Goal: Transaction & Acquisition: Purchase product/service

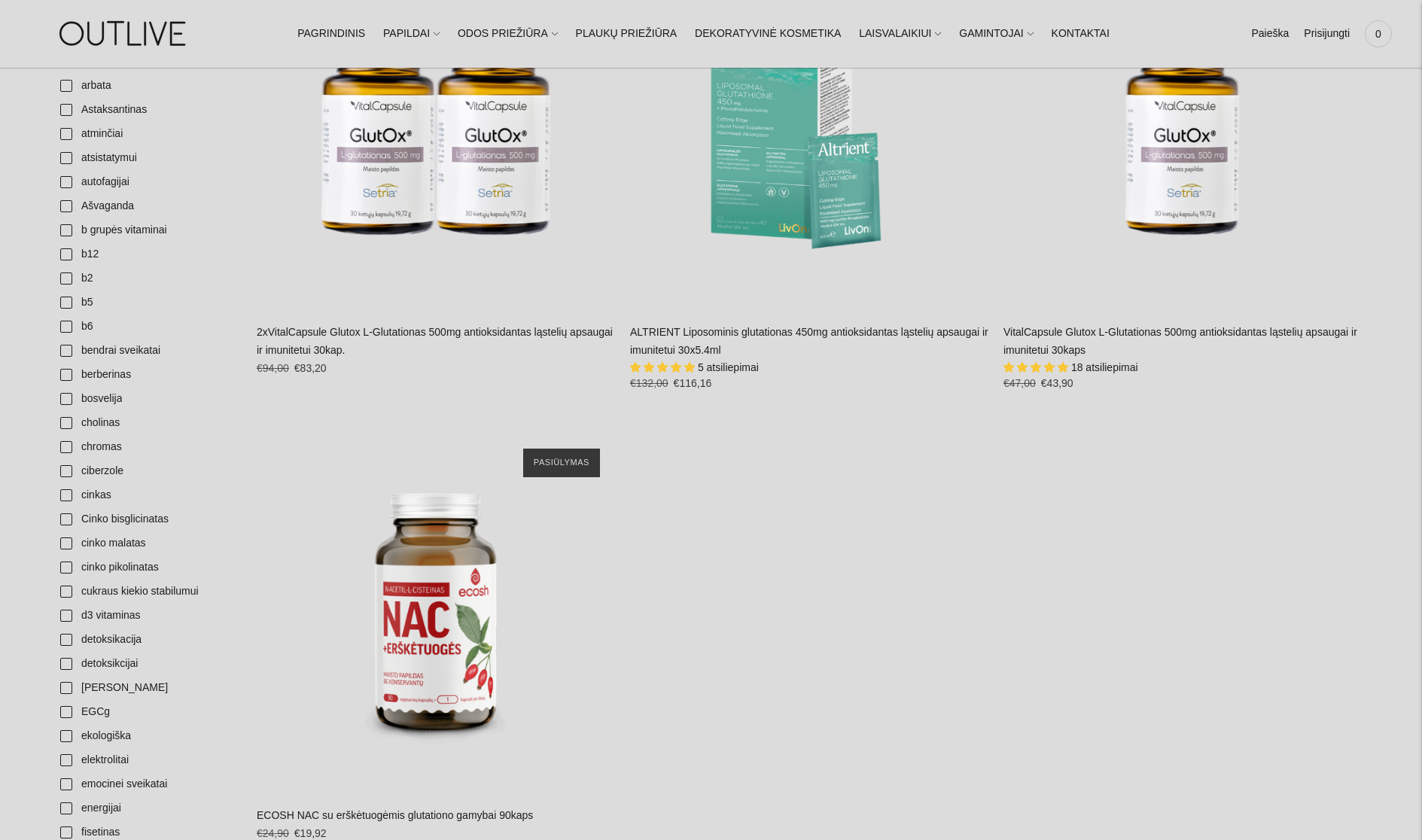
scroll to position [677, 0]
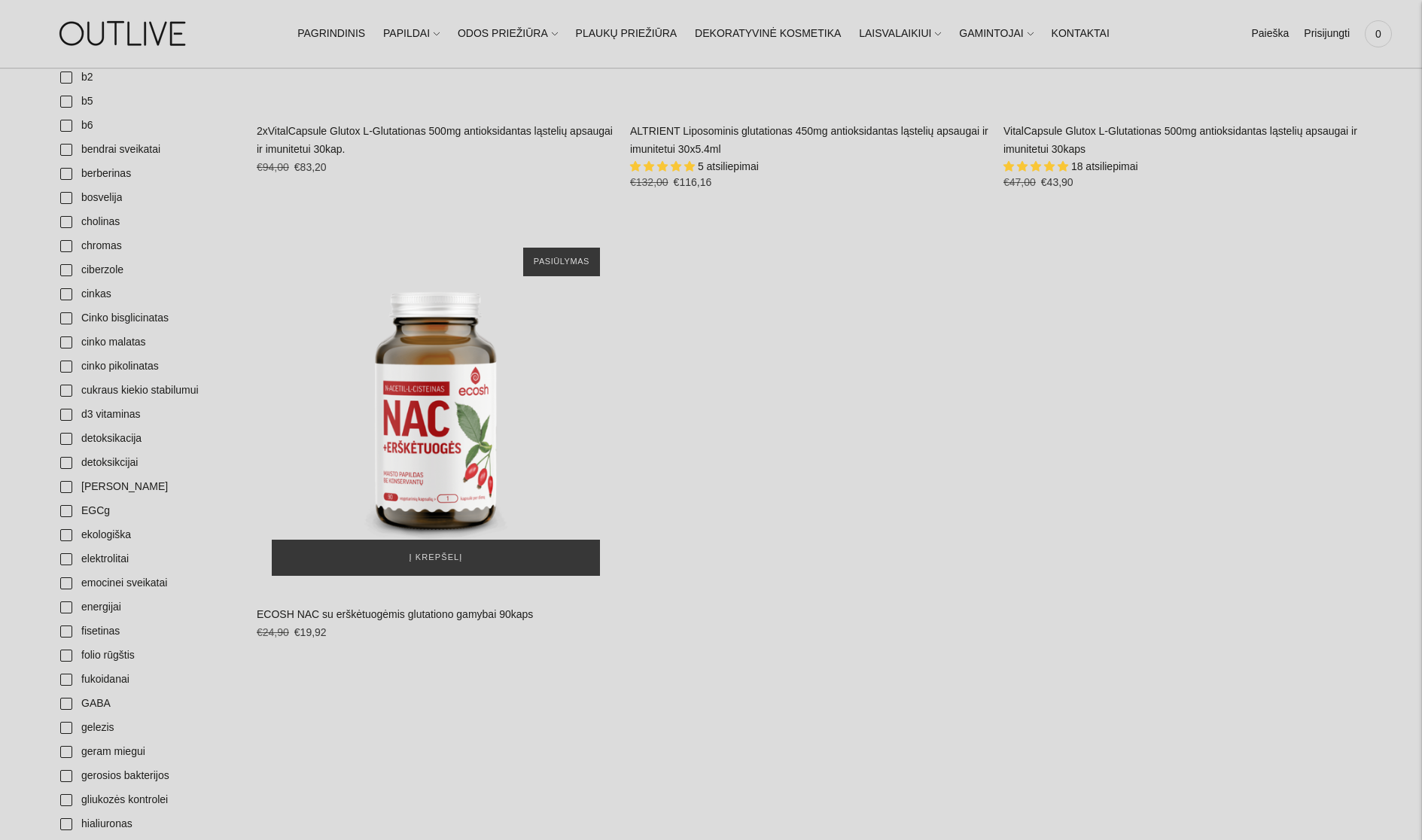
click at [427, 426] on img "ECOSH NAC su erškėtuogėmis glutationo gamybai 90kaps\a" at bounding box center [435, 411] width 358 height 358
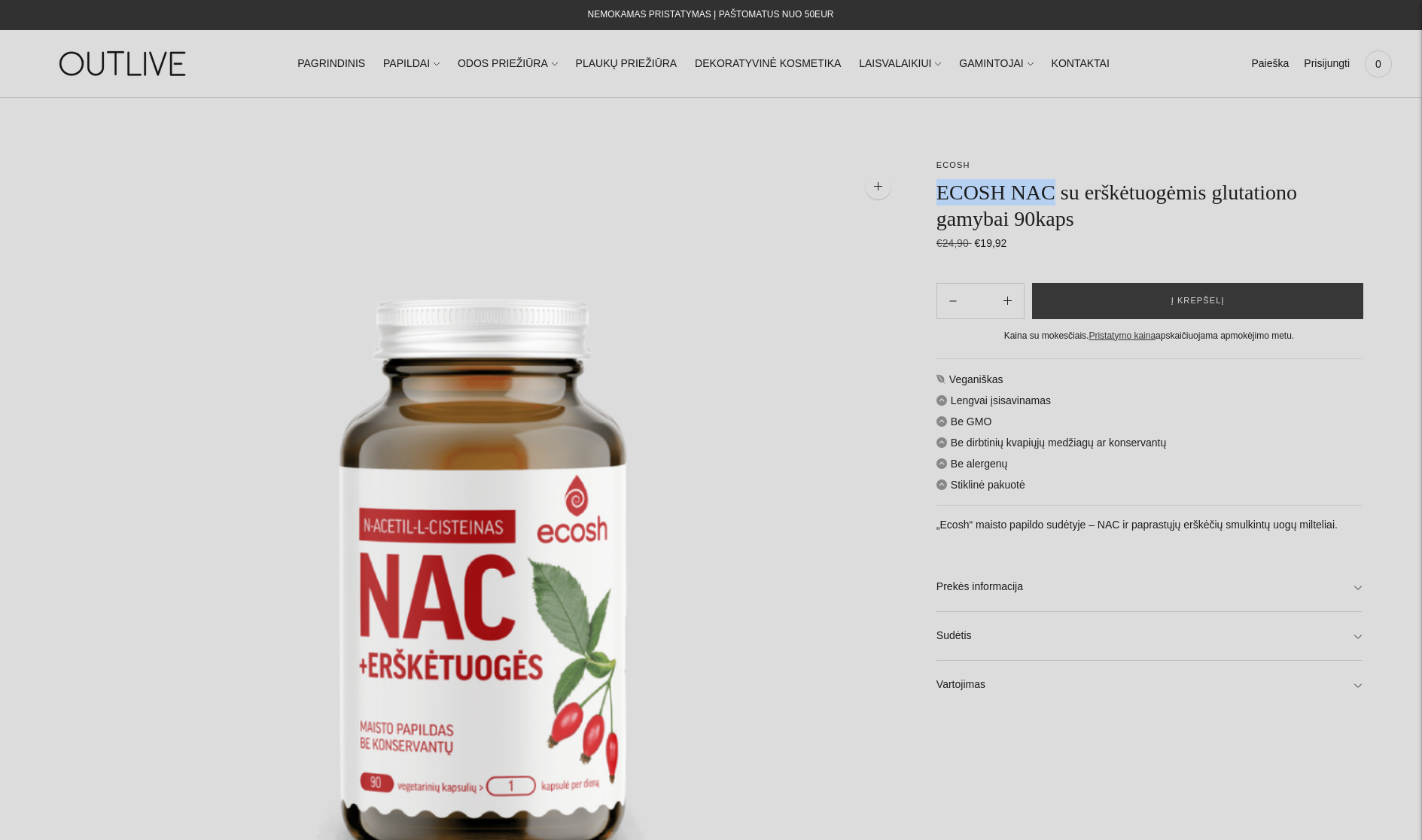
drag, startPoint x: 940, startPoint y: 188, endPoint x: 1055, endPoint y: 186, distance: 115.0
click at [1055, 186] on h1 "ECOSH NAC su erškėtuogėmis glutationo gamybai 90kaps" at bounding box center [1149, 205] width 426 height 53
